Goal: Navigation & Orientation: Go to known website

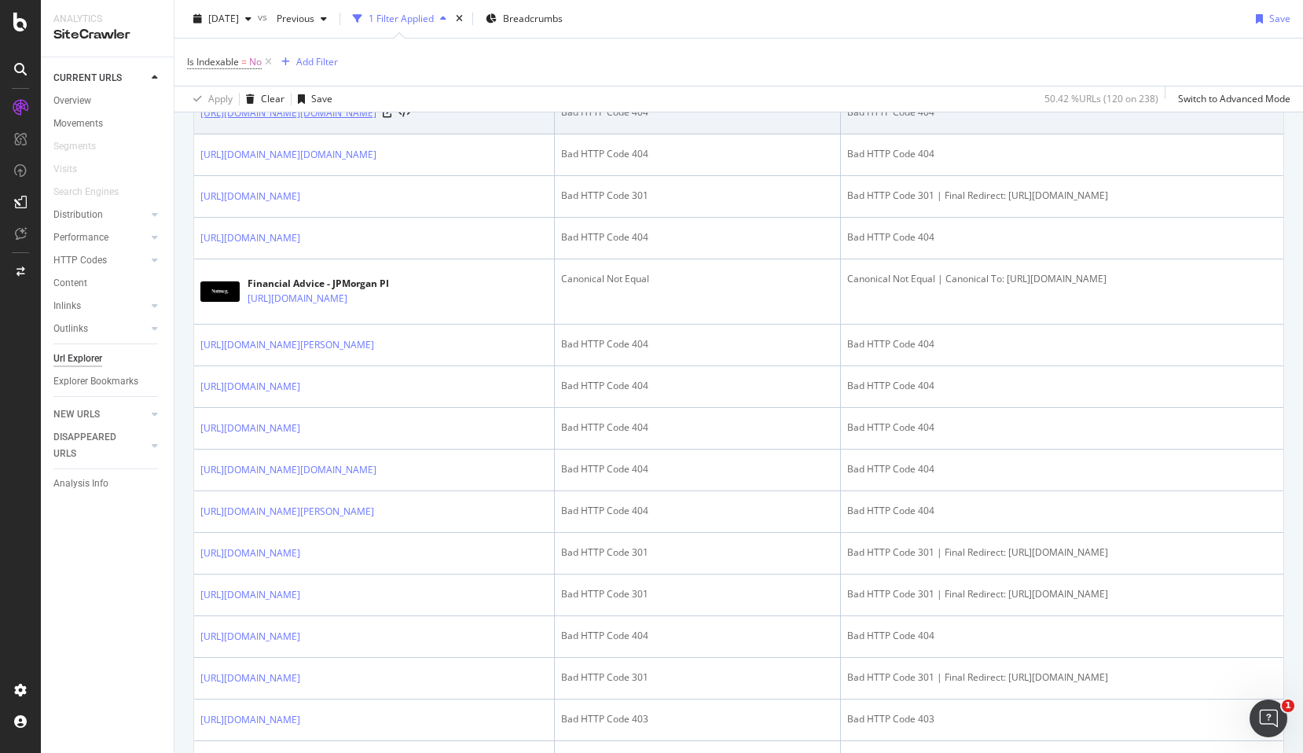
scroll to position [1042, 0]
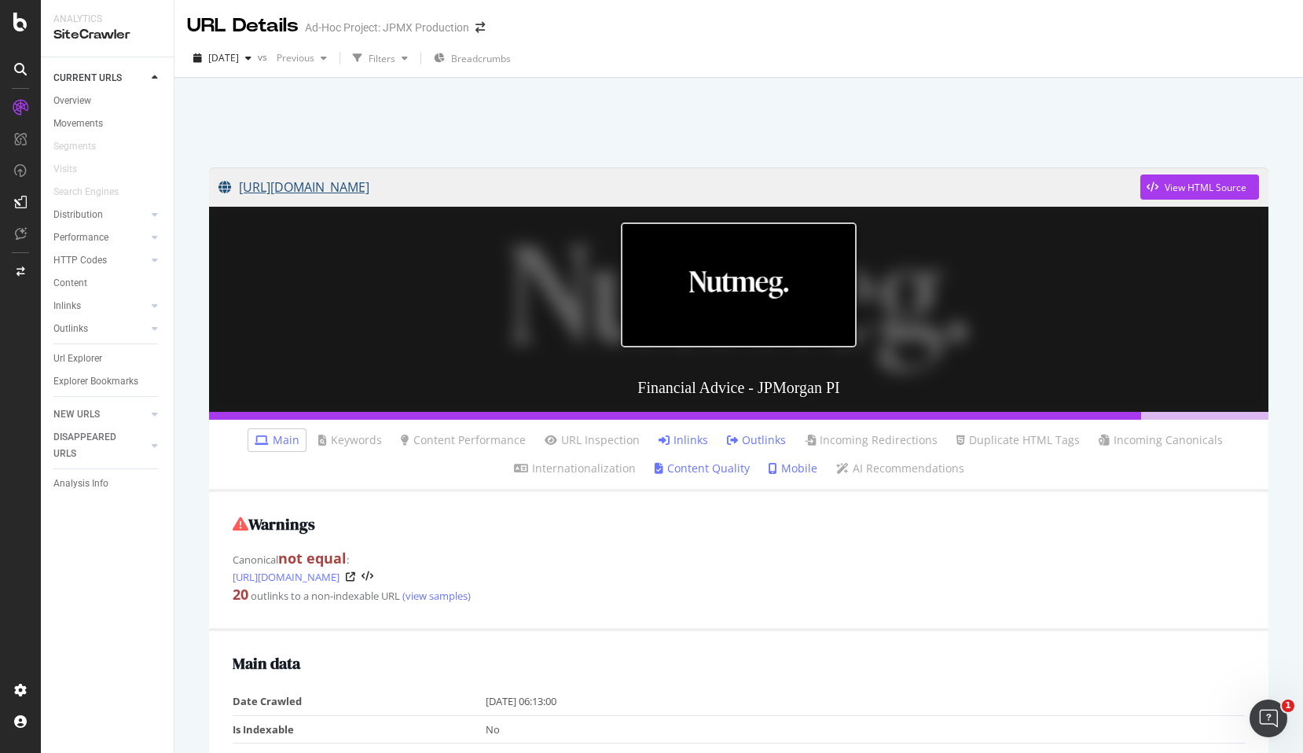
click at [570, 189] on link "[URL][DOMAIN_NAME]" at bounding box center [680, 186] width 922 height 39
